Goal: Find specific page/section: Find specific page/section

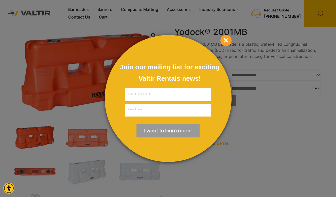
click at [220, 32] on div at bounding box center [168, 98] width 336 height 197
